Goal: Task Accomplishment & Management: Manage account settings

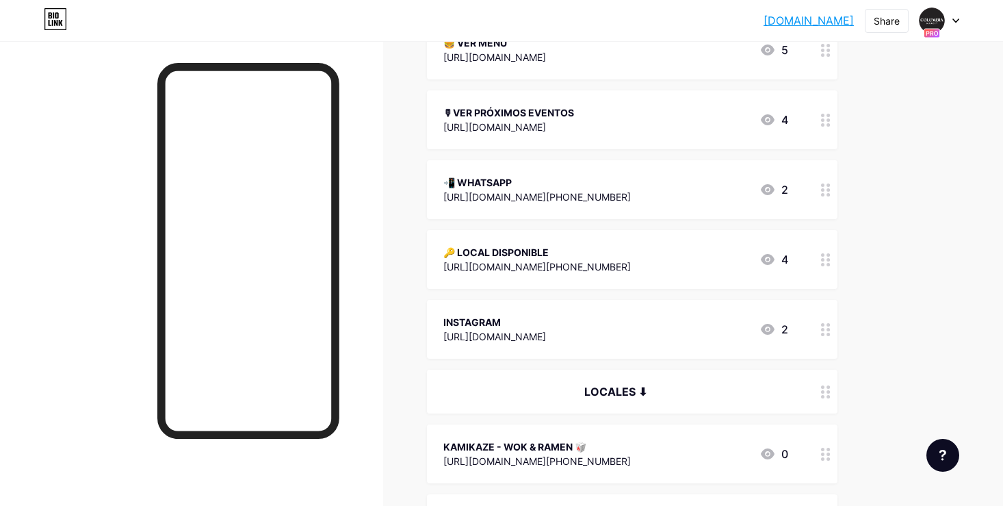
scroll to position [346, 0]
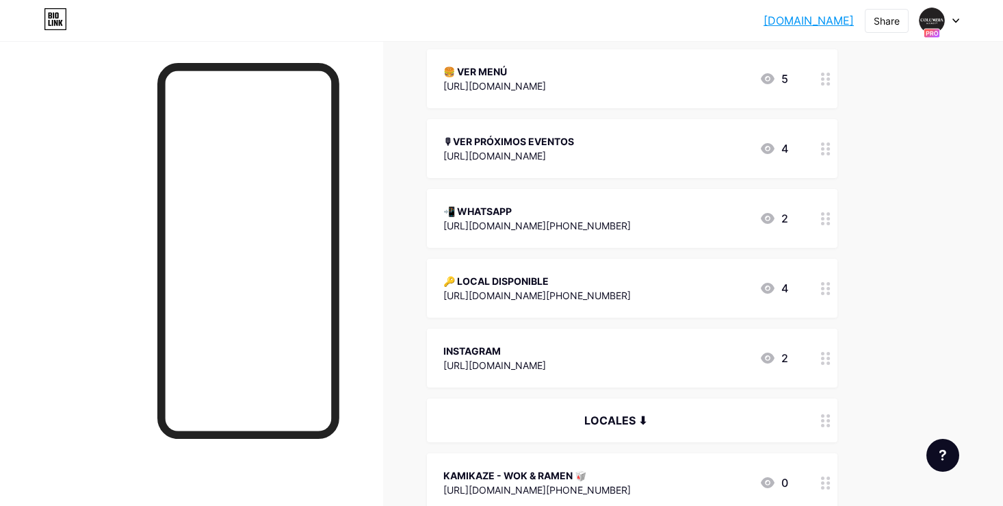
click at [546, 86] on div "[URL][DOMAIN_NAME]" at bounding box center [494, 86] width 103 height 14
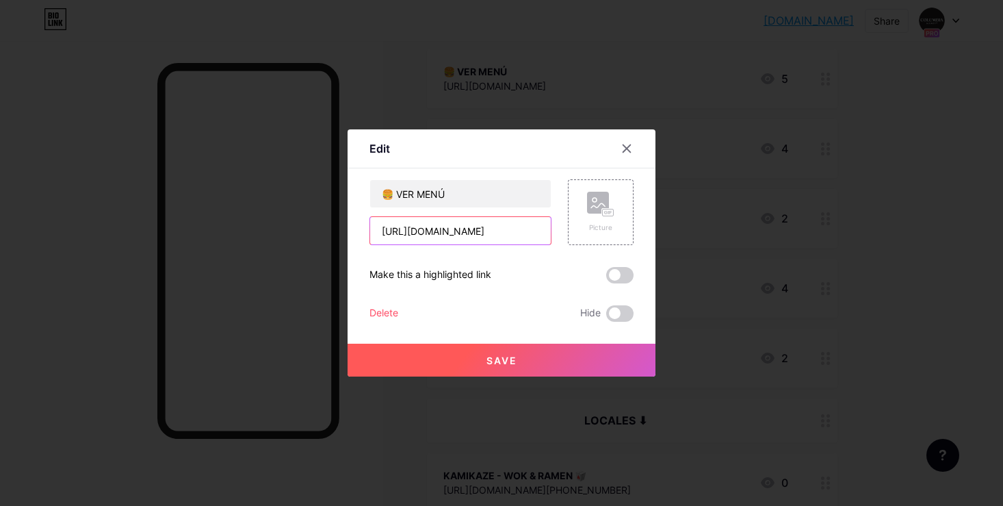
click at [500, 228] on input "[URL][DOMAIN_NAME]" at bounding box center [460, 230] width 181 height 27
click at [531, 352] on button "Save" at bounding box center [502, 359] width 308 height 33
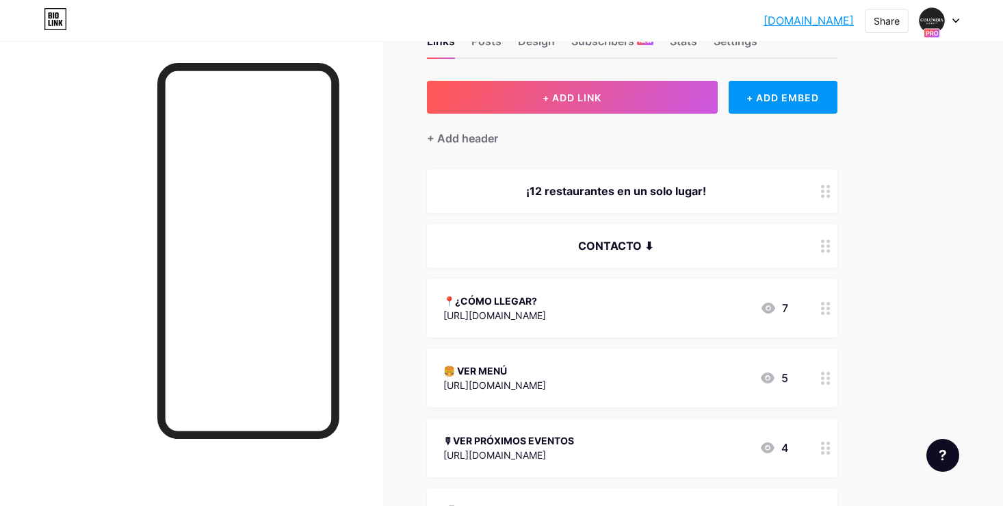
scroll to position [98, 0]
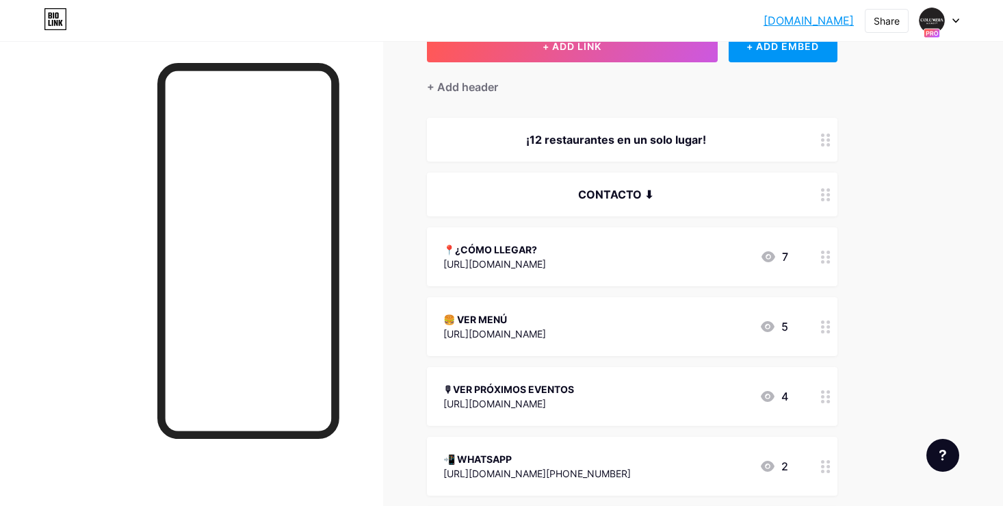
click at [535, 248] on div "📍¿CÓMO LLEGAR?" at bounding box center [494, 249] width 103 height 14
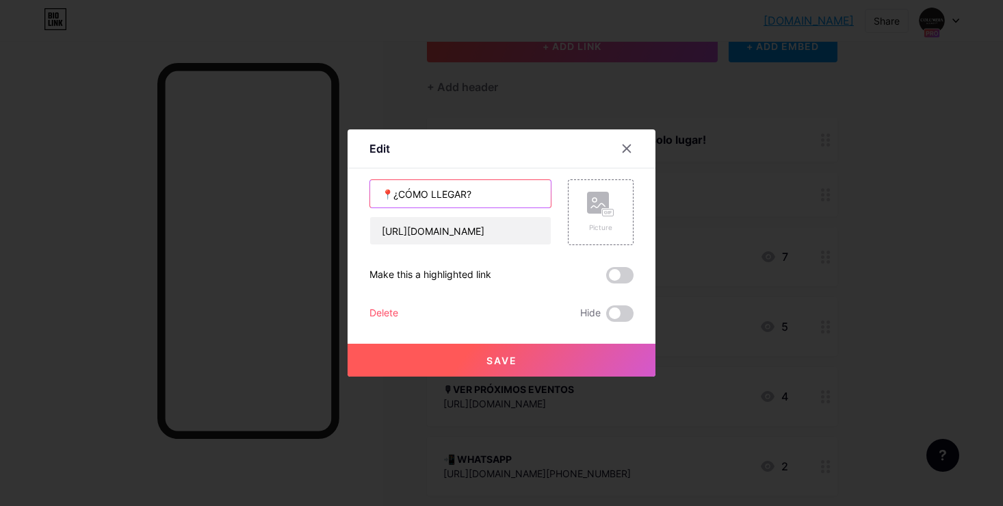
click at [419, 193] on input "📍¿CÓMO LLEGAR?" at bounding box center [460, 193] width 181 height 27
click at [898, 69] on div at bounding box center [501, 253] width 1003 height 506
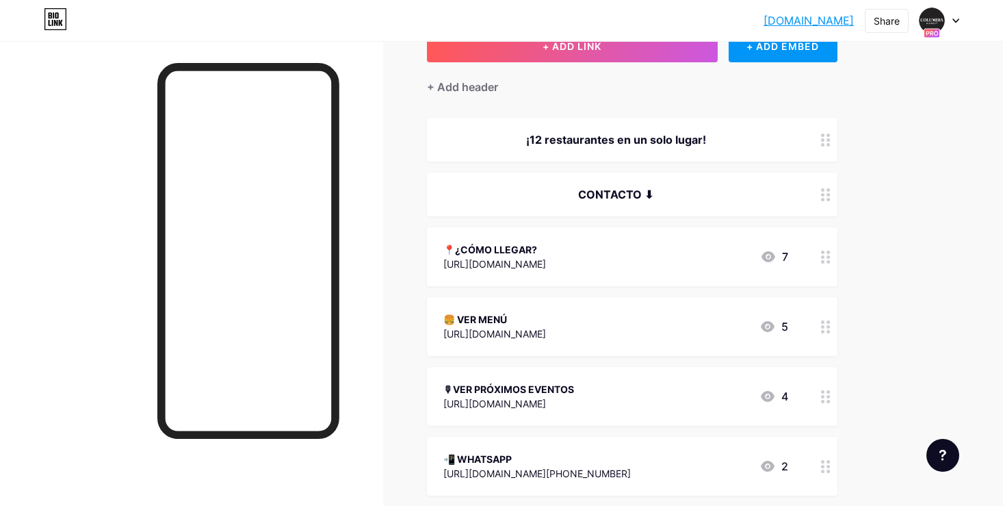
click at [952, 22] on div at bounding box center [940, 20] width 40 height 25
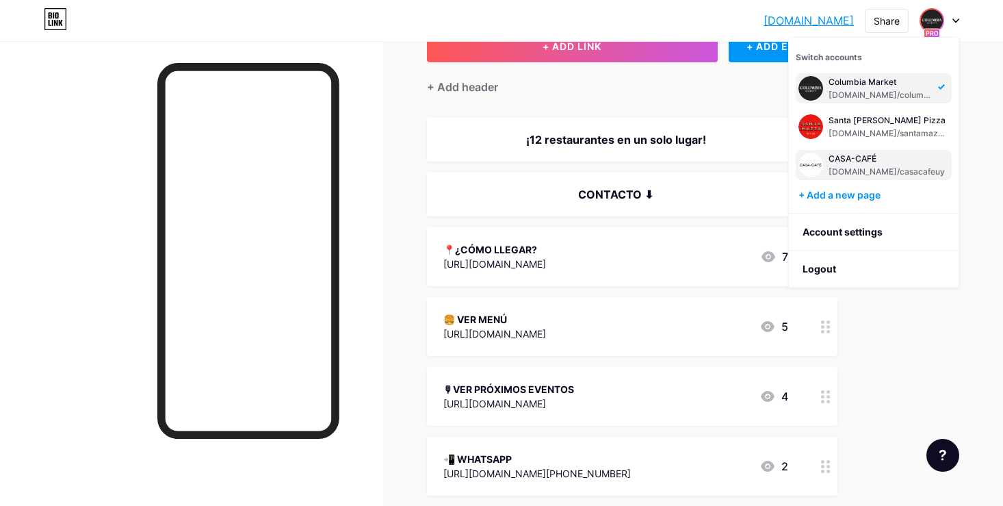
click at [877, 160] on div "CASA-CAFÉ" at bounding box center [887, 158] width 116 height 11
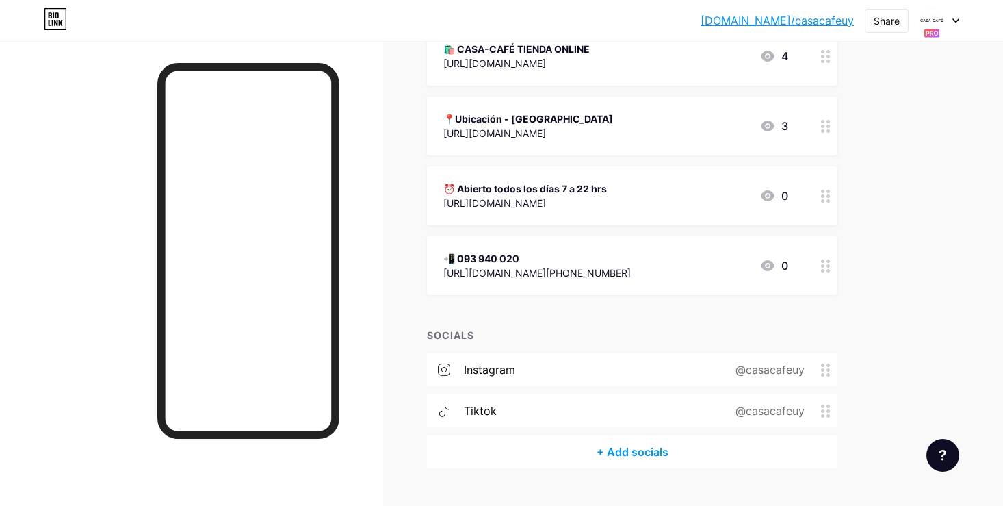
scroll to position [115, 0]
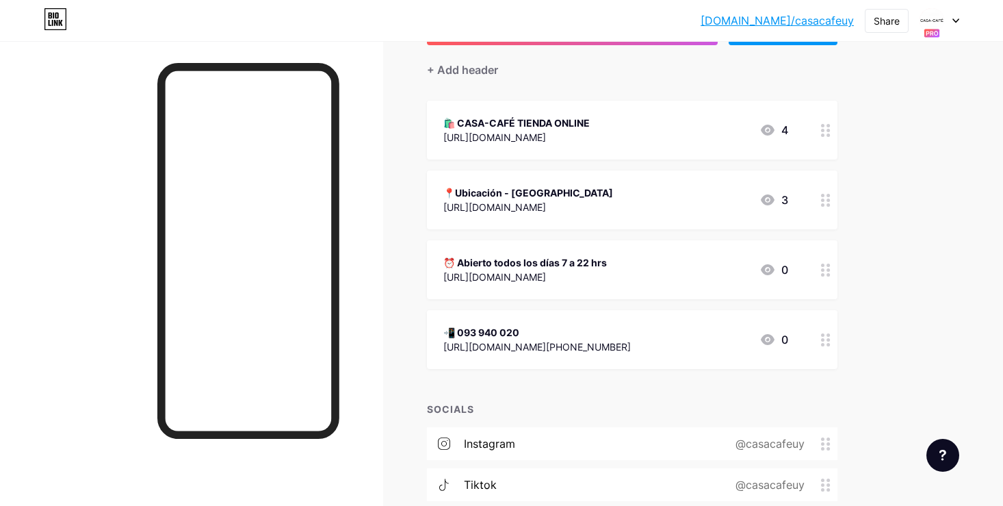
click at [525, 176] on div "📍Ubicación - [GEOGRAPHIC_DATA] [URL][DOMAIN_NAME] 3" at bounding box center [632, 199] width 411 height 59
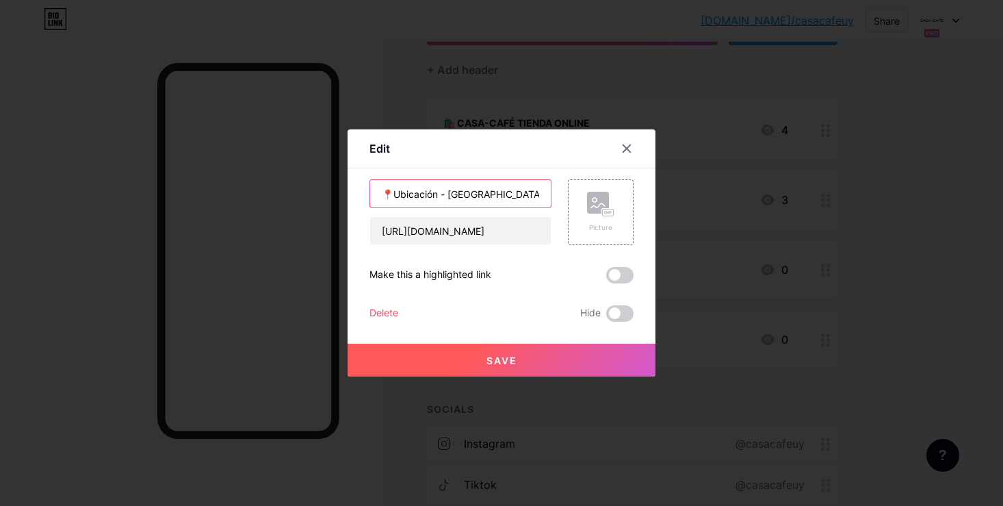
drag, startPoint x: 439, startPoint y: 195, endPoint x: 390, endPoint y: 193, distance: 49.3
click at [389, 193] on input "📍Ubicación - [GEOGRAPHIC_DATA]" at bounding box center [460, 193] width 181 height 27
paste input "📍¿CÓMO LLEGAR?"
click at [393, 196] on input "📍📍¿CÓMO LLEGAR?- [GEOGRAPHIC_DATA]" at bounding box center [460, 193] width 181 height 27
drag, startPoint x: 478, startPoint y: 195, endPoint x: 276, endPoint y: 181, distance: 203.0
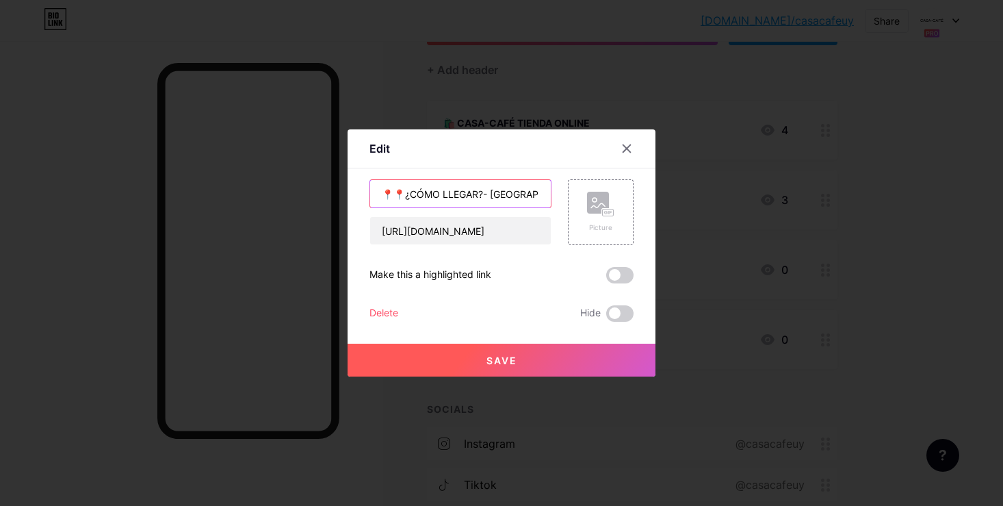
click at [276, 181] on div "Edit Content YouTube Play YouTube video without leaving your page. ADD Vimeo Pl…" at bounding box center [501, 253] width 1003 height 506
paste input "text"
type input "📍¿CÓMO LLEGAR? - [GEOGRAPHIC_DATA]"
click at [506, 361] on span "Save" at bounding box center [501, 360] width 31 height 12
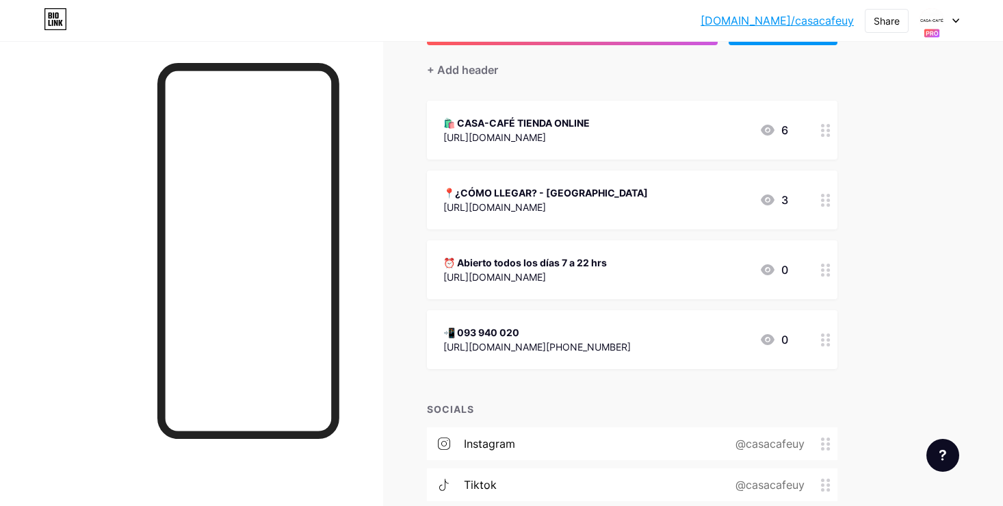
click at [831, 20] on link "[DOMAIN_NAME]/casacafeuy" at bounding box center [777, 20] width 153 height 16
